Goal: Communication & Community: Answer question/provide support

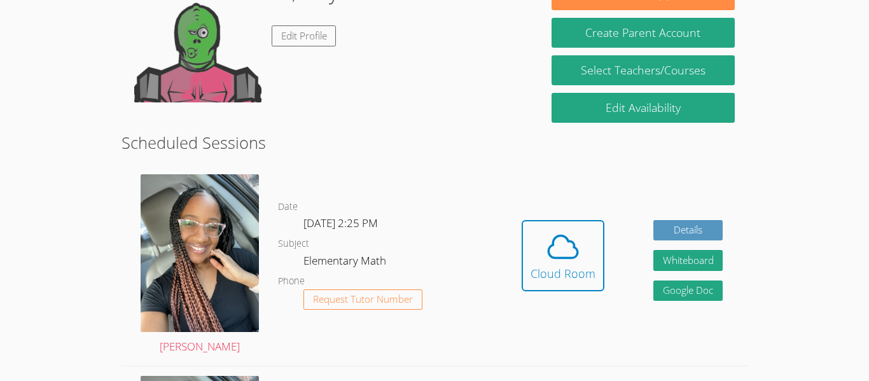
scroll to position [236, 0]
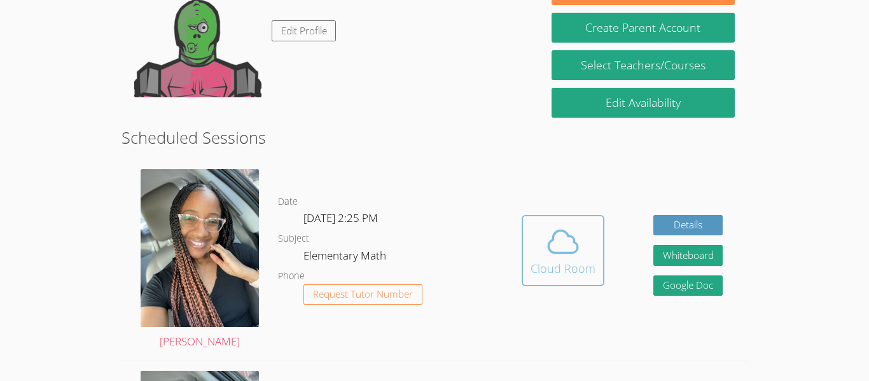
click at [562, 244] on icon at bounding box center [563, 242] width 36 height 36
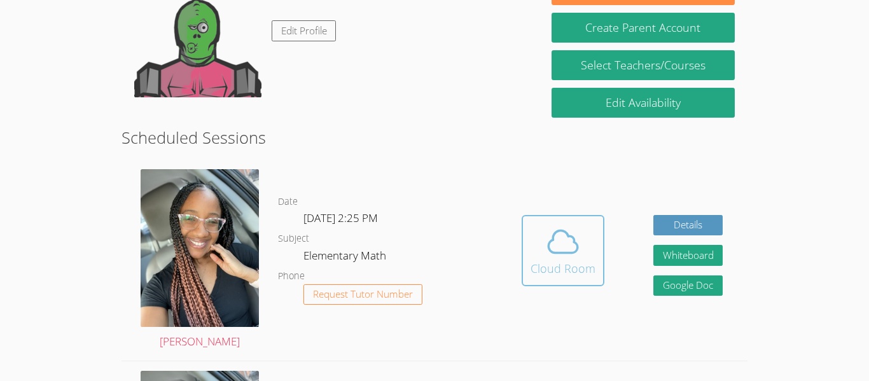
click at [562, 244] on icon at bounding box center [563, 242] width 36 height 36
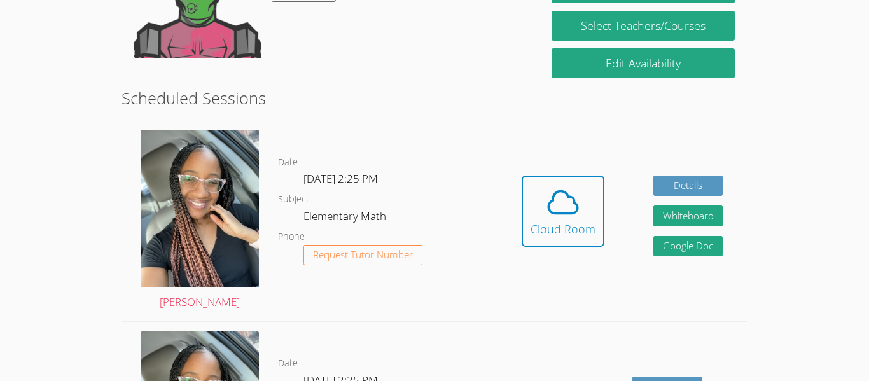
scroll to position [277, 0]
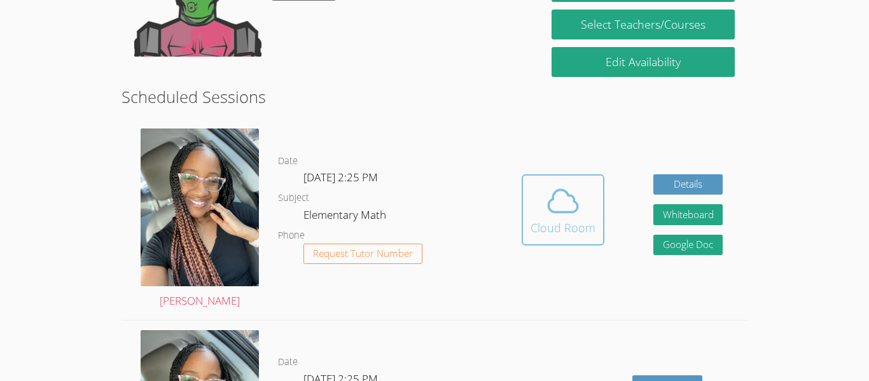
click at [547, 198] on icon at bounding box center [563, 201] width 36 height 36
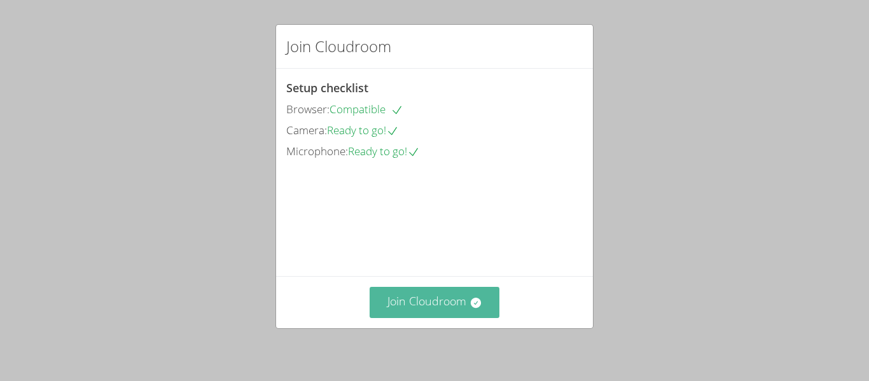
click at [443, 316] on button "Join Cloudroom" at bounding box center [435, 302] width 130 height 31
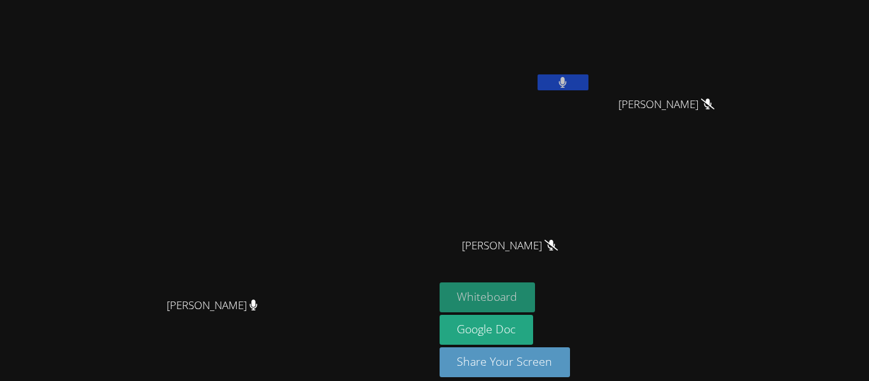
click at [536, 292] on button "Whiteboard" at bounding box center [488, 298] width 96 height 30
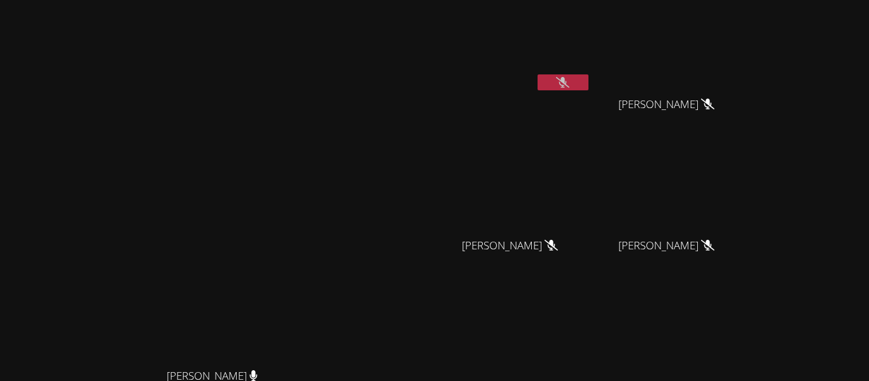
click at [589, 83] on button at bounding box center [563, 82] width 51 height 16
click at [589, 85] on button at bounding box center [563, 82] width 51 height 16
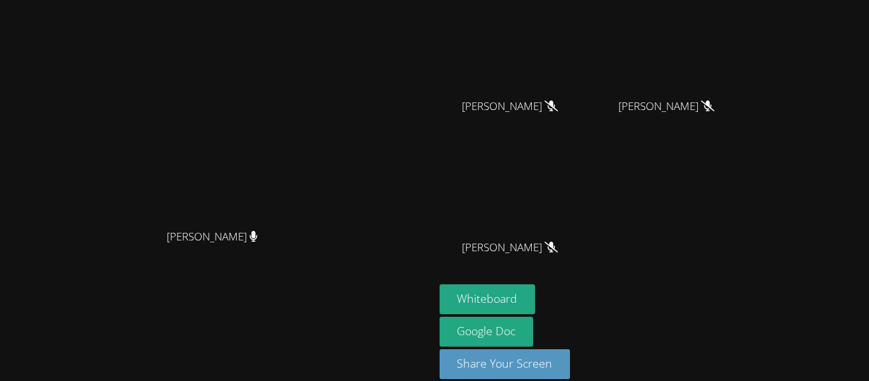
scroll to position [147, 0]
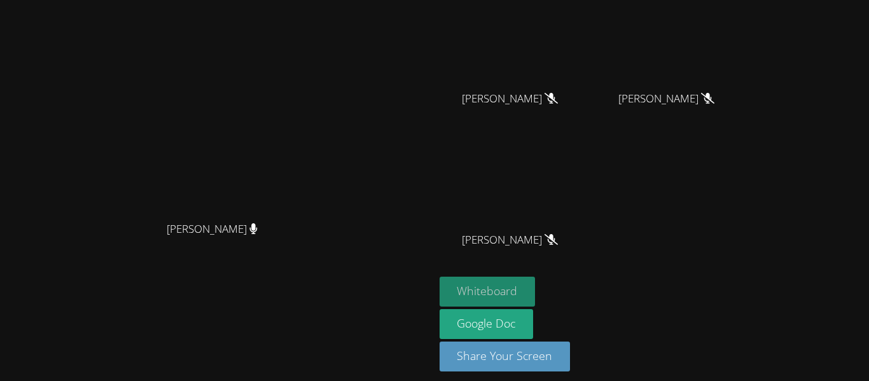
click at [536, 277] on button "Whiteboard" at bounding box center [488, 292] width 96 height 30
click at [536, 279] on button "Whiteboard" at bounding box center [488, 292] width 96 height 30
